Goal: Find specific page/section: Find specific page/section

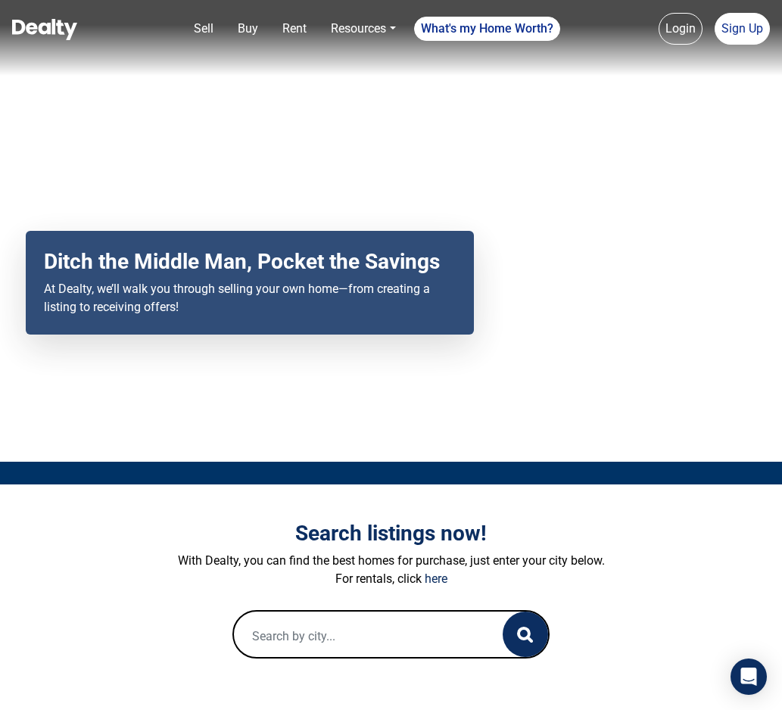
click at [343, 643] on input "text" at bounding box center [359, 636] width 251 height 48
type input "19921 n green"
